Goal: Information Seeking & Learning: Learn about a topic

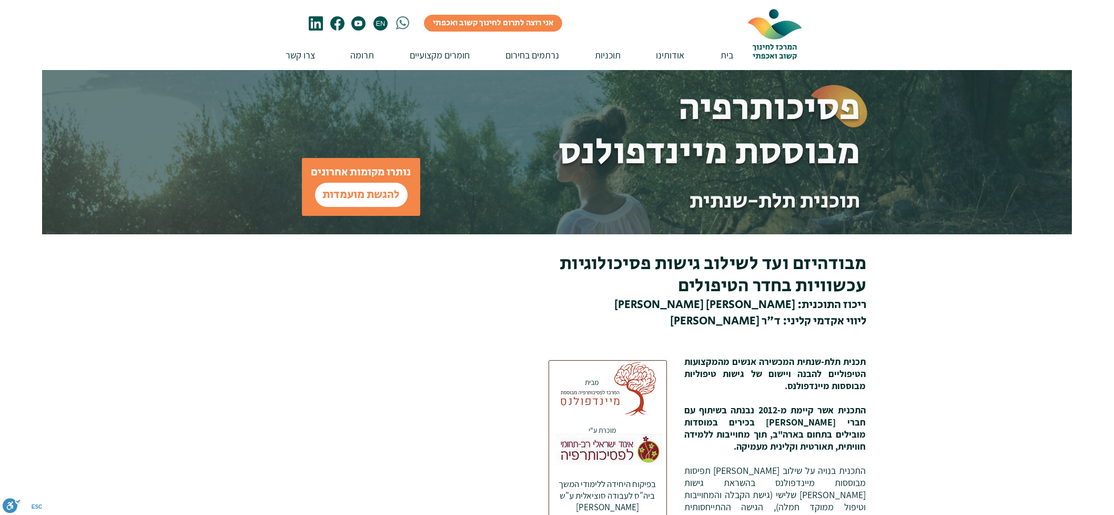
click at [838, 271] on span "מבודהיזם ועד לשילוב גישות פסיכולוגיות עכשוויות בחדר הטיפולים" at bounding box center [713, 274] width 307 height 49
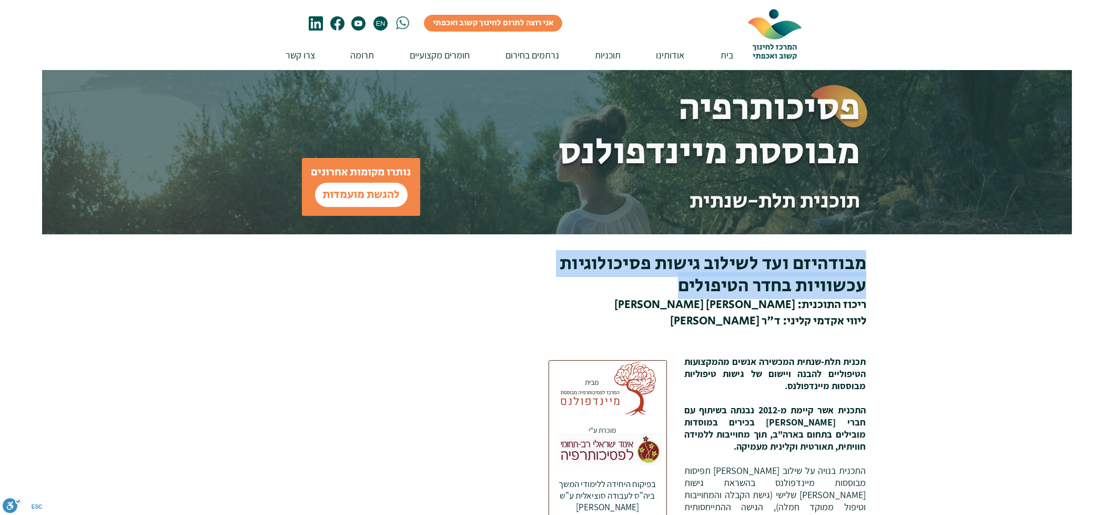
click at [838, 271] on span "מבודהיזם ועד לשילוב גישות פסיכולוגיות עכשוויות בחדר הטיפולים" at bounding box center [713, 274] width 307 height 49
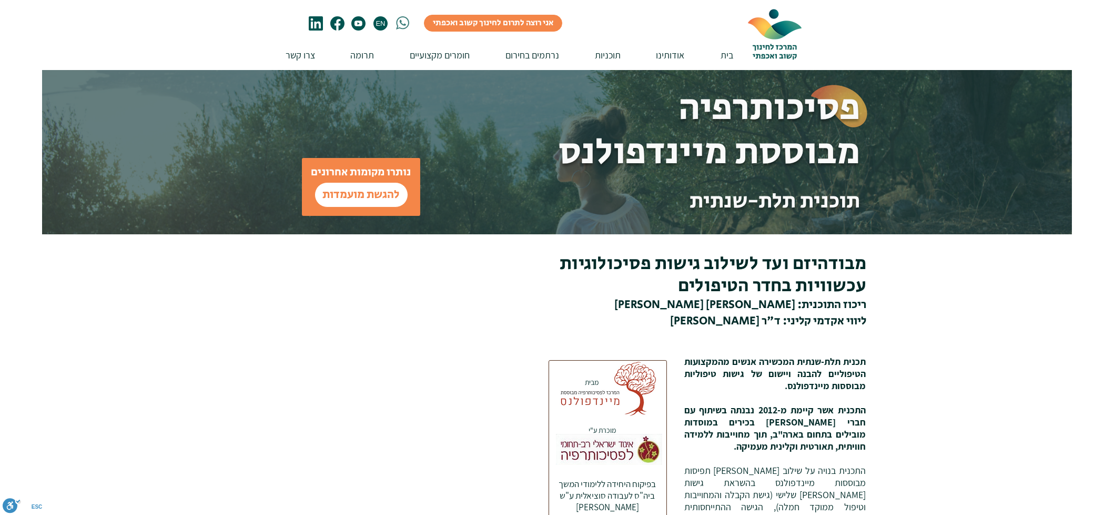
click at [850, 368] on span "​תכנית תלת-שנתית המכשירה אנשים מהמקצועות הטיפוליים להבנה ויישום של גישות טיפולי…" at bounding box center [774, 373] width 181 height 36
copy div "​תכנית תלת-שנתית המכשירה אנשים מהמקצועות הטיפוליים להבנה ויישום של גישות טיפולי…"
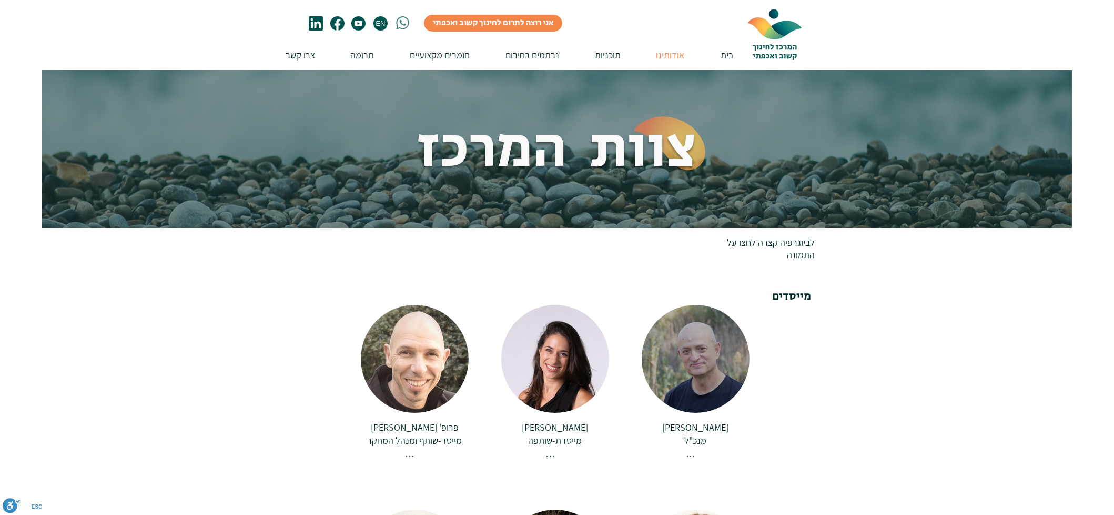
click at [706, 346] on div at bounding box center [696, 359] width 108 height 108
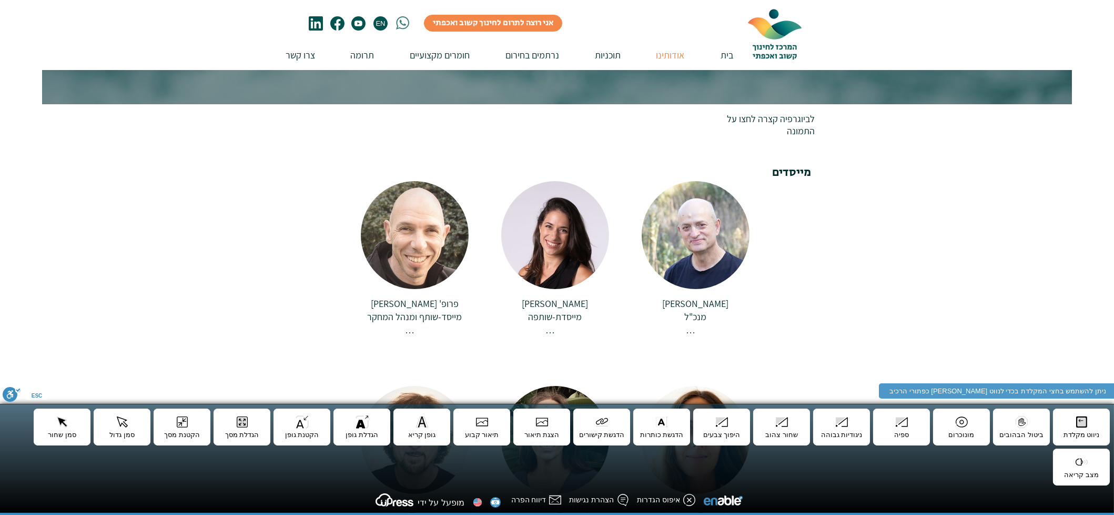
scroll to position [140, 0]
